Goal: Transaction & Acquisition: Purchase product/service

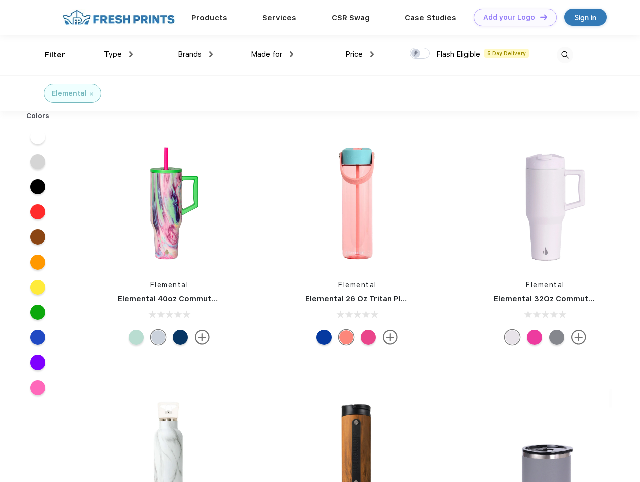
click at [511, 17] on link "Add your Logo Design Tool" at bounding box center [514, 18] width 83 height 18
click at [0, 0] on div "Design Tool" at bounding box center [0, 0] width 0 height 0
click at [539, 17] on link "Add your Logo Design Tool" at bounding box center [514, 18] width 83 height 18
click at [48, 55] on div "Filter" at bounding box center [55, 55] width 21 height 12
click at [118, 54] on span "Type" at bounding box center [113, 54] width 18 height 9
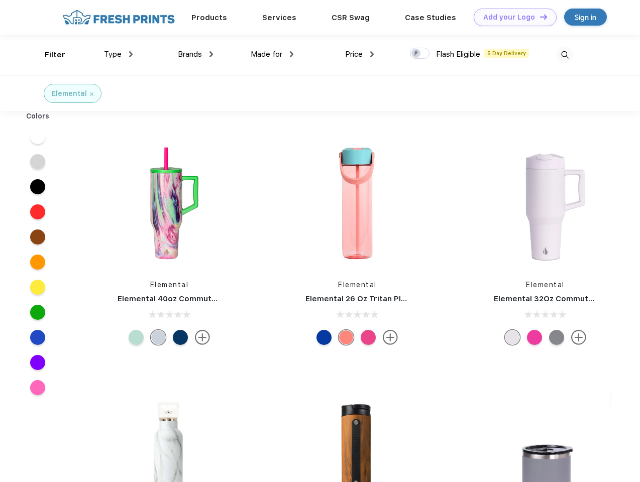
click at [195, 54] on span "Brands" at bounding box center [190, 54] width 24 height 9
click at [272, 54] on span "Made for" at bounding box center [267, 54] width 32 height 9
click at [359, 54] on span "Price" at bounding box center [354, 54] width 18 height 9
click at [420, 54] on div at bounding box center [420, 53] width 20 height 11
click at [416, 54] on input "checkbox" at bounding box center [413, 50] width 7 height 7
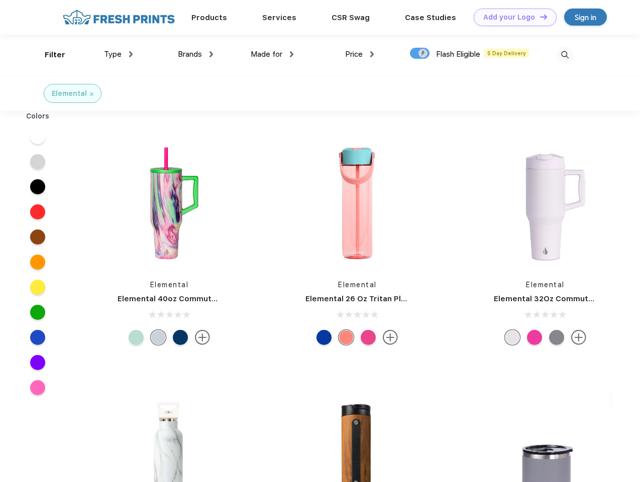
click at [564, 55] on img at bounding box center [564, 55] width 17 height 17
